Goal: Complete application form: Complete application form

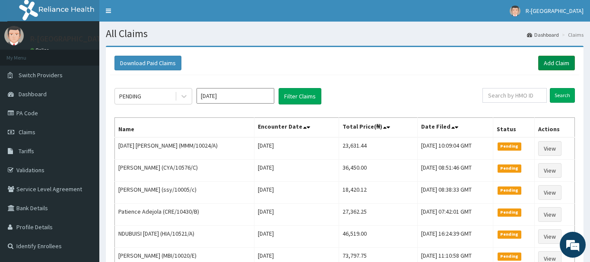
click at [558, 62] on link "Add Claim" at bounding box center [556, 63] width 37 height 15
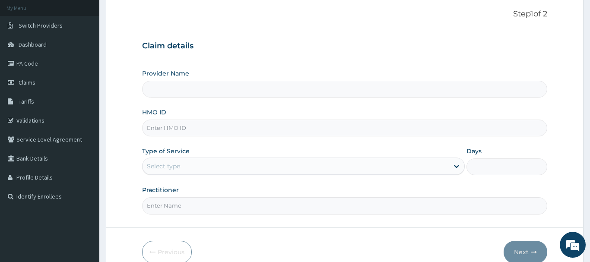
scroll to position [88, 0]
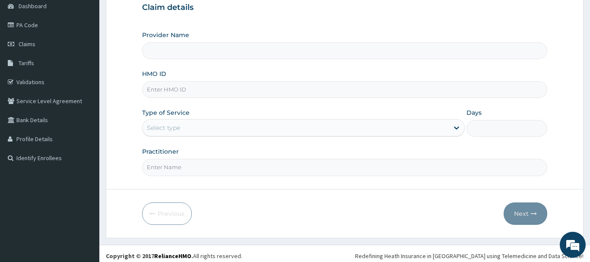
type input "R-Jolad Hospital Nigeria Limited(kupa)"
click at [152, 90] on input "HMO ID" at bounding box center [344, 89] width 405 height 17
paste input "REO/10001/A"
type input "REO/10001/A"
click at [158, 131] on div "Select type" at bounding box center [163, 128] width 33 height 9
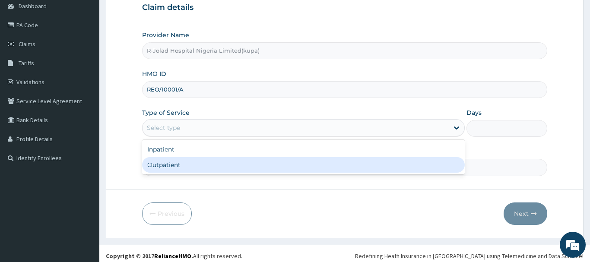
click at [160, 165] on div "Outpatient" at bounding box center [303, 165] width 323 height 16
type input "1"
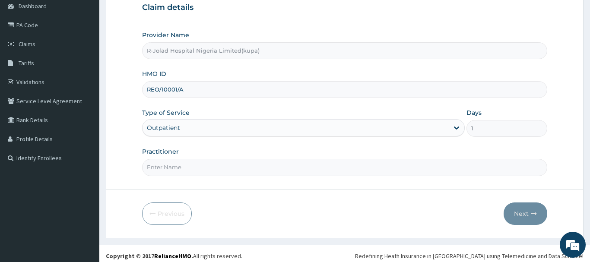
click at [161, 170] on input "Practitioner" at bounding box center [344, 167] width 405 height 17
drag, startPoint x: 147, startPoint y: 89, endPoint x: 191, endPoint y: 87, distance: 45.0
click at [191, 87] on input "REO/10001/A" at bounding box center [344, 89] width 405 height 17
paste input "PA/E0A291"
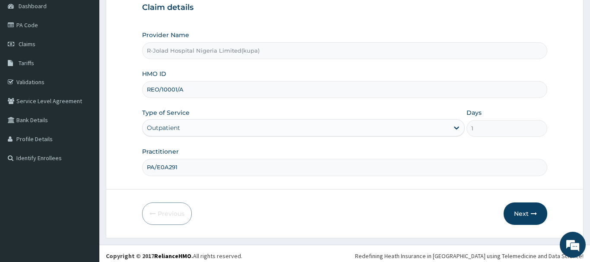
click at [192, 164] on input "PA/E0A291" at bounding box center [344, 167] width 405 height 17
type input "P"
paste input "[PERSON_NAME]"
type input "[PERSON_NAME]"
click at [520, 216] on button "Next" at bounding box center [526, 214] width 44 height 22
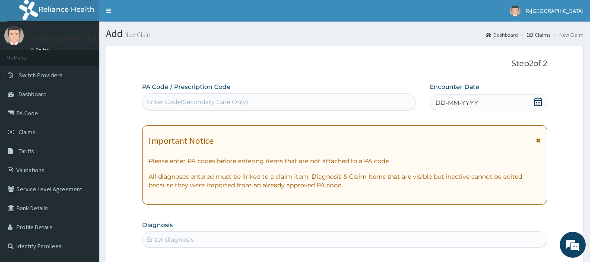
click at [540, 102] on icon at bounding box center [539, 102] width 8 height 9
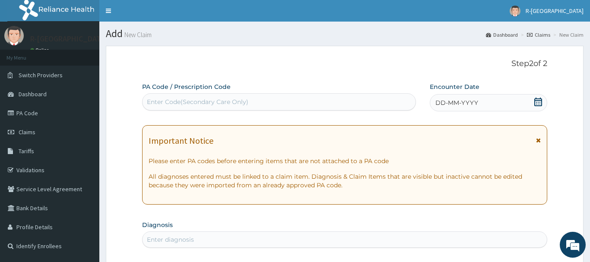
scroll to position [44, 0]
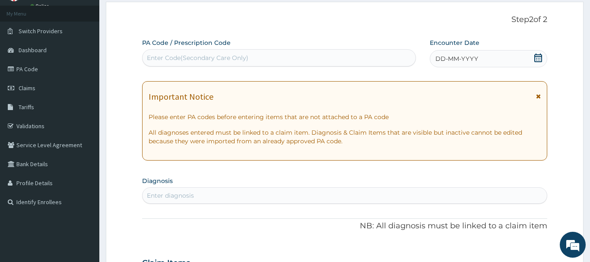
click at [156, 58] on div "Enter Code(Secondary Care Only)" at bounding box center [198, 58] width 102 height 9
paste input "PA/E0A291"
type input "PA/E0A291"
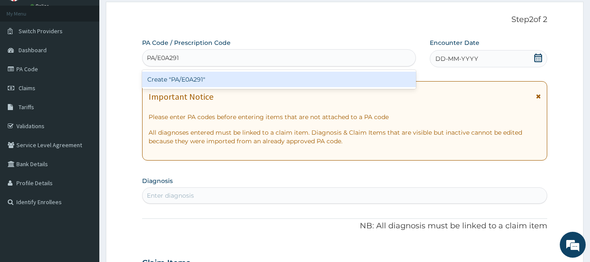
click at [189, 80] on div "Create "PA/E0A291"" at bounding box center [279, 80] width 274 height 16
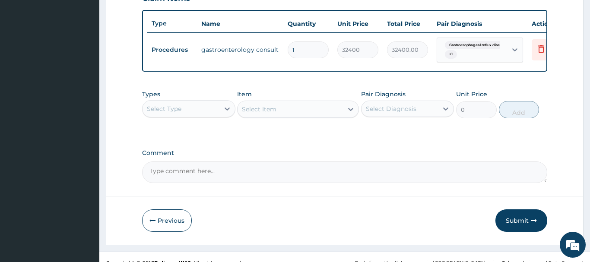
scroll to position [323, 0]
